Goal: Task Accomplishment & Management: Use online tool/utility

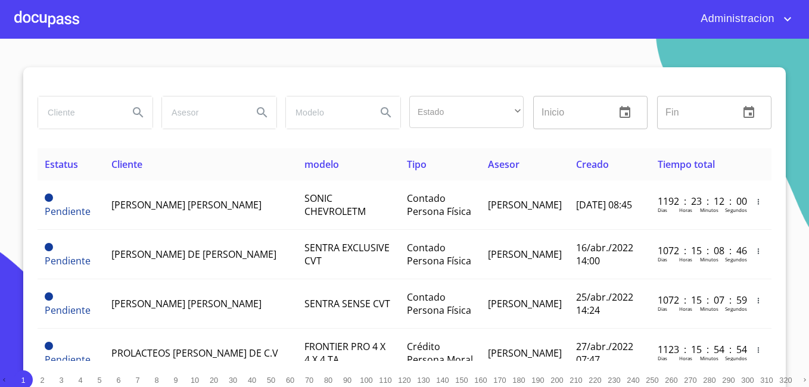
click at [114, 115] on input "search" at bounding box center [78, 112] width 81 height 32
type input "L"
type input "GERARDO DANIEL"
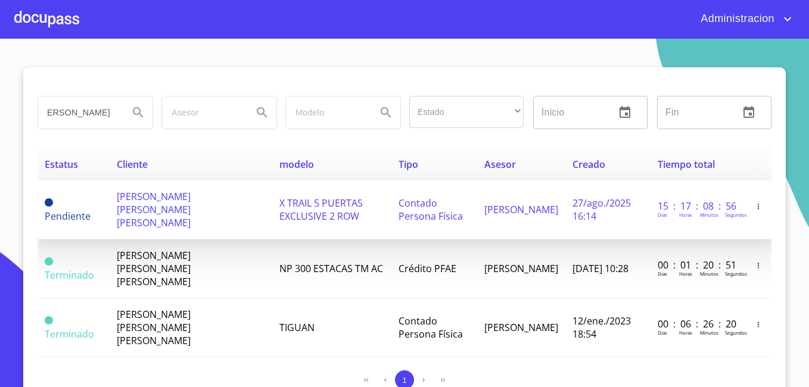
click at [182, 204] on span "GERARDO DANIEL PIMENTEL ALVAREZ" at bounding box center [154, 209] width 74 height 39
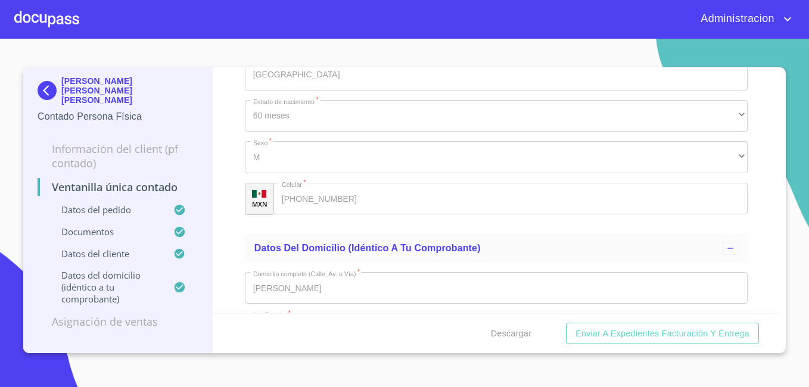
scroll to position [2621, 0]
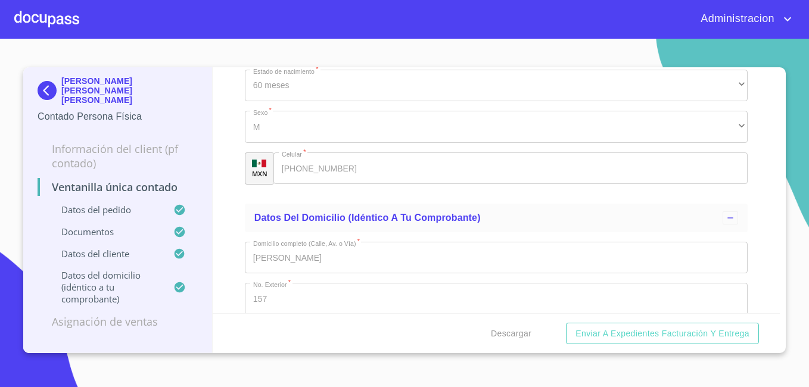
click at [98, 80] on p "GERARDO DANIEL PIMENTEL ALVAREZ" at bounding box center [129, 90] width 136 height 29
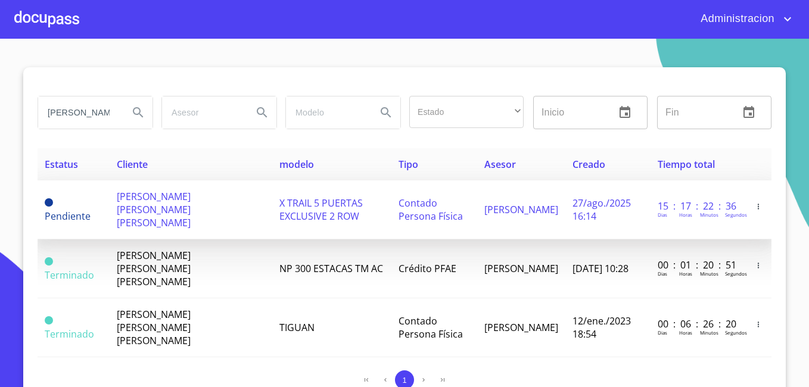
click at [130, 203] on span "GERARDO DANIEL PIMENTEL ALVAREZ" at bounding box center [154, 209] width 74 height 39
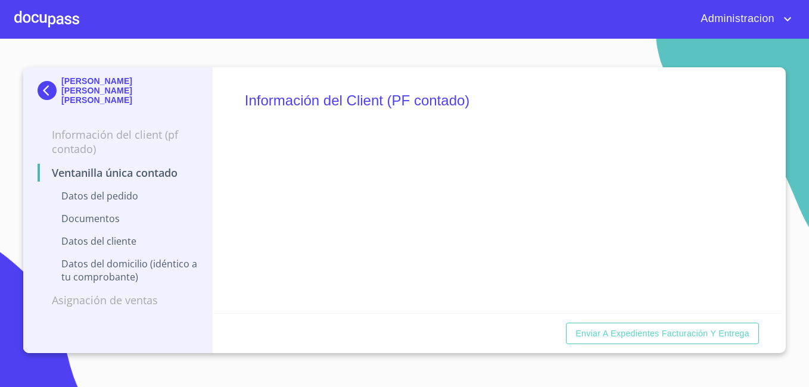
click at [66, 27] on div at bounding box center [46, 19] width 65 height 38
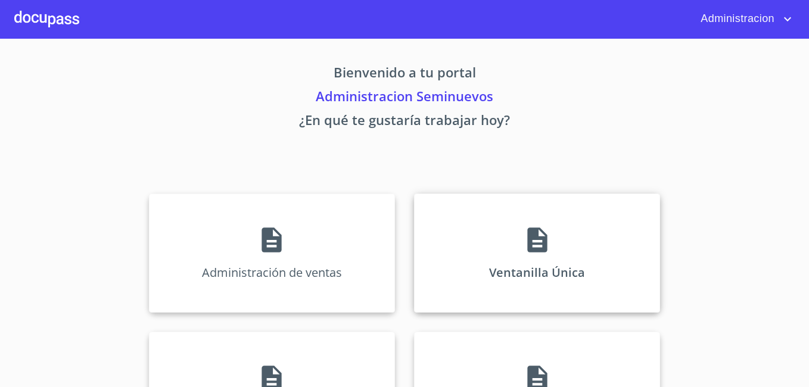
click at [453, 234] on div "Ventanilla Única" at bounding box center [537, 253] width 246 height 119
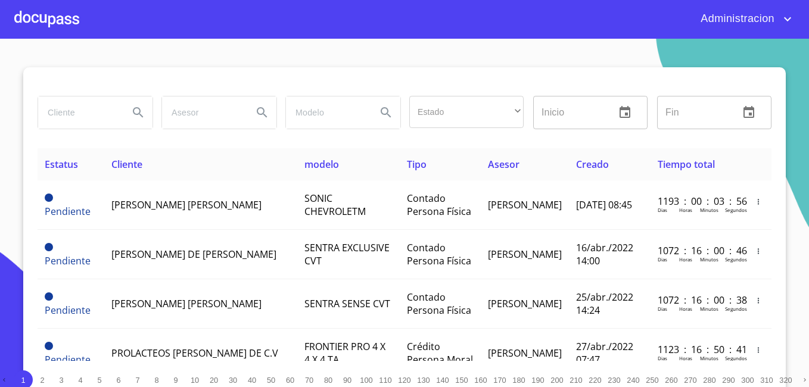
click at [63, 117] on input "search" at bounding box center [78, 112] width 81 height 32
type input "varlo gomez vargas"
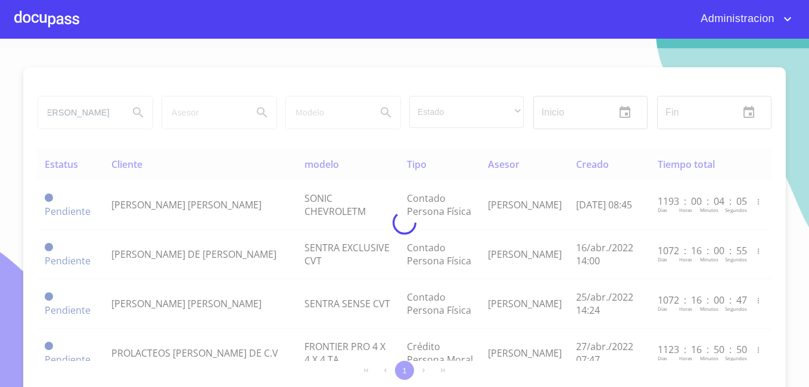
scroll to position [0, 0]
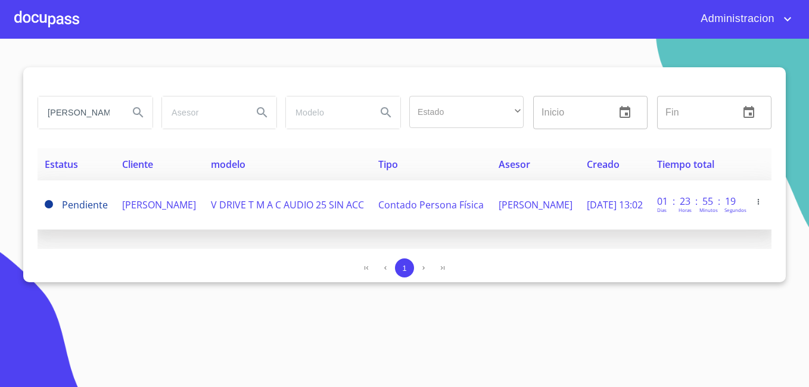
click at [149, 211] on span "[PERSON_NAME]" at bounding box center [159, 204] width 74 height 13
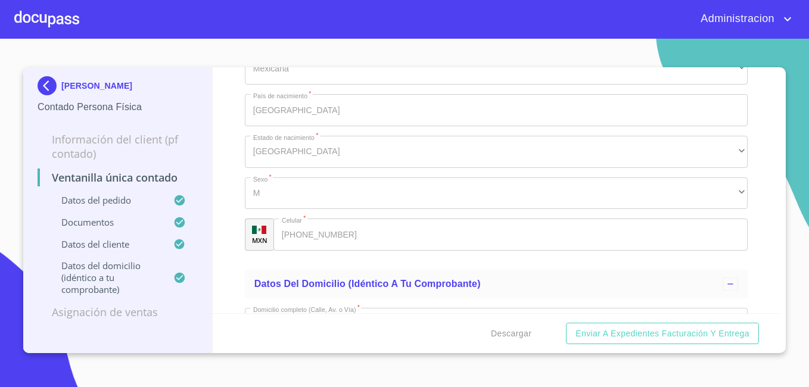
scroll to position [3210, 0]
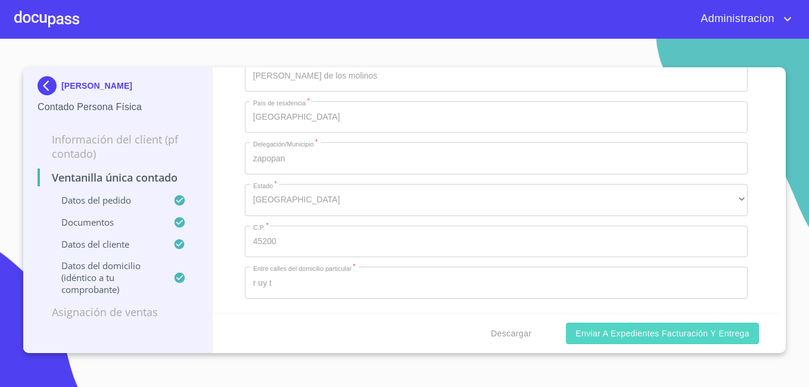
click at [581, 333] on span "Enviar a Expedientes Facturación y Entrega" at bounding box center [662, 333] width 174 height 15
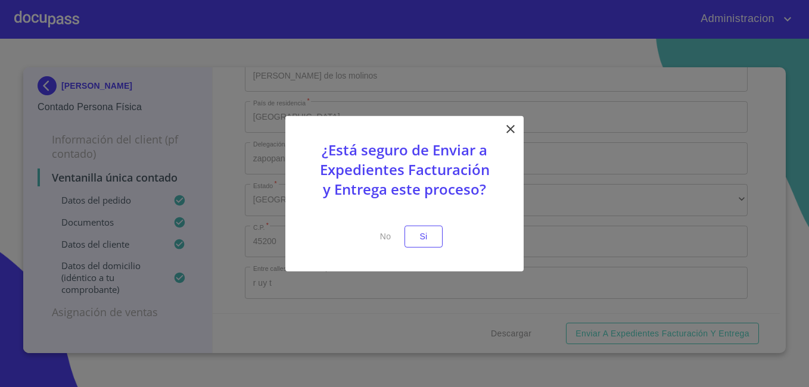
click at [446, 241] on div "¿Está seguro de Enviar a Expedientes Facturación y Entrega este proceso? No Si" at bounding box center [404, 193] width 238 height 155
click at [441, 241] on button "Si" at bounding box center [423, 237] width 38 height 22
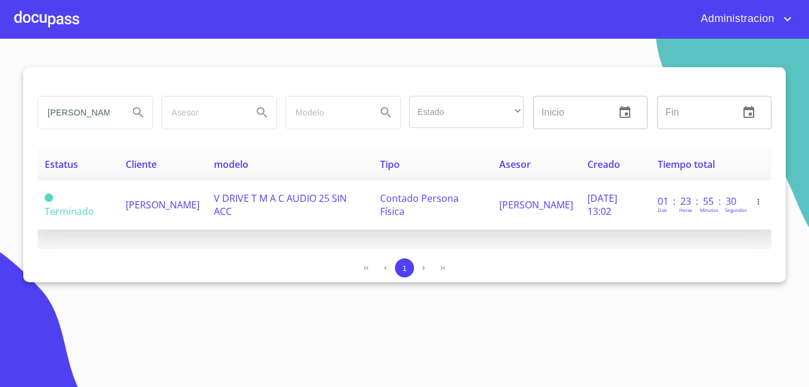
click at [278, 207] on td "V DRIVE T M A C AUDIO 25 SIN ACC" at bounding box center [290, 204] width 166 height 49
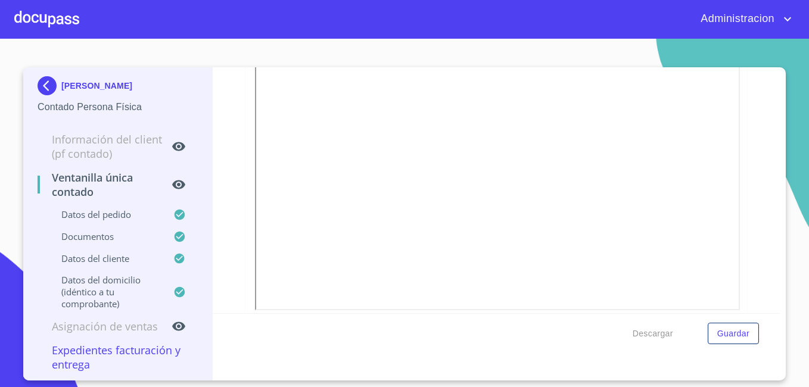
scroll to position [2025, 0]
